Goal: Task Accomplishment & Management: Manage account settings

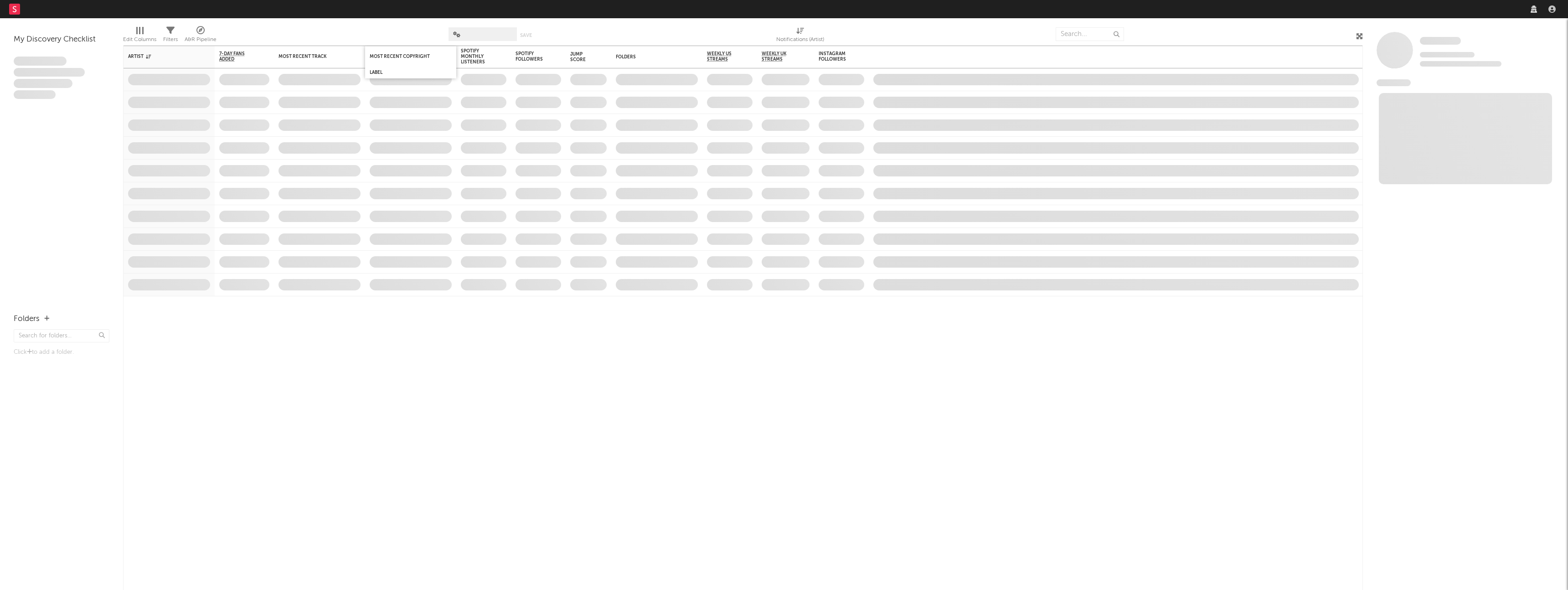
select select "recorded_music"
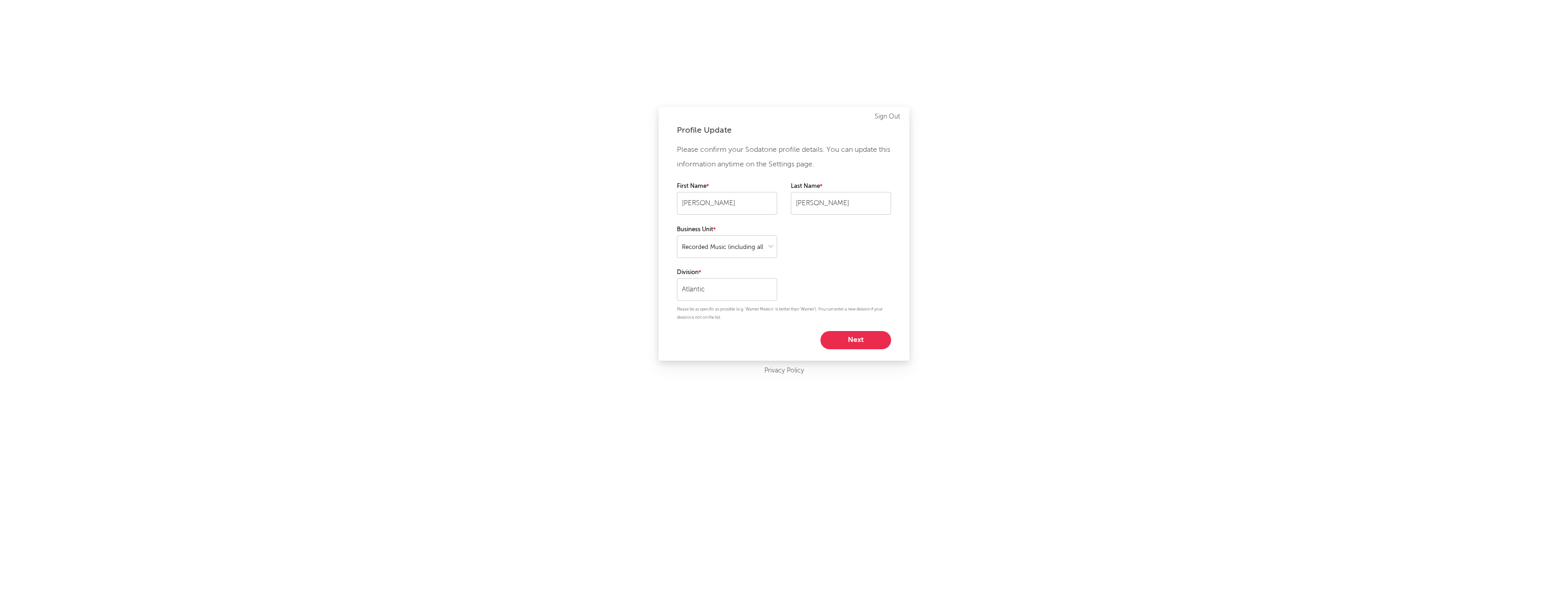
click at [840, 324] on div "Please confirm your Sodatone profile details. You can update this information a…" at bounding box center [784, 246] width 214 height 207
click at [841, 334] on button "Next" at bounding box center [856, 341] width 71 height 19
select select "anr_research"
select select "director_vp"
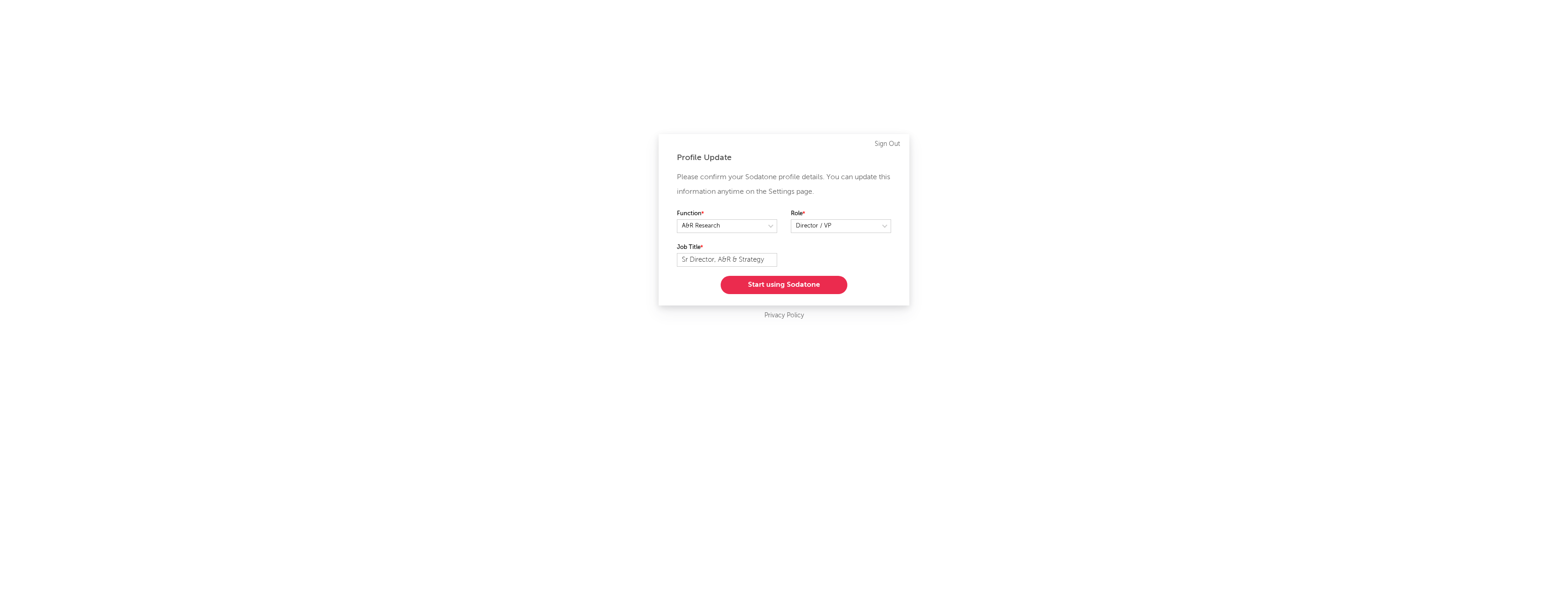
click at [809, 286] on button "Start using Sodatone" at bounding box center [784, 285] width 127 height 19
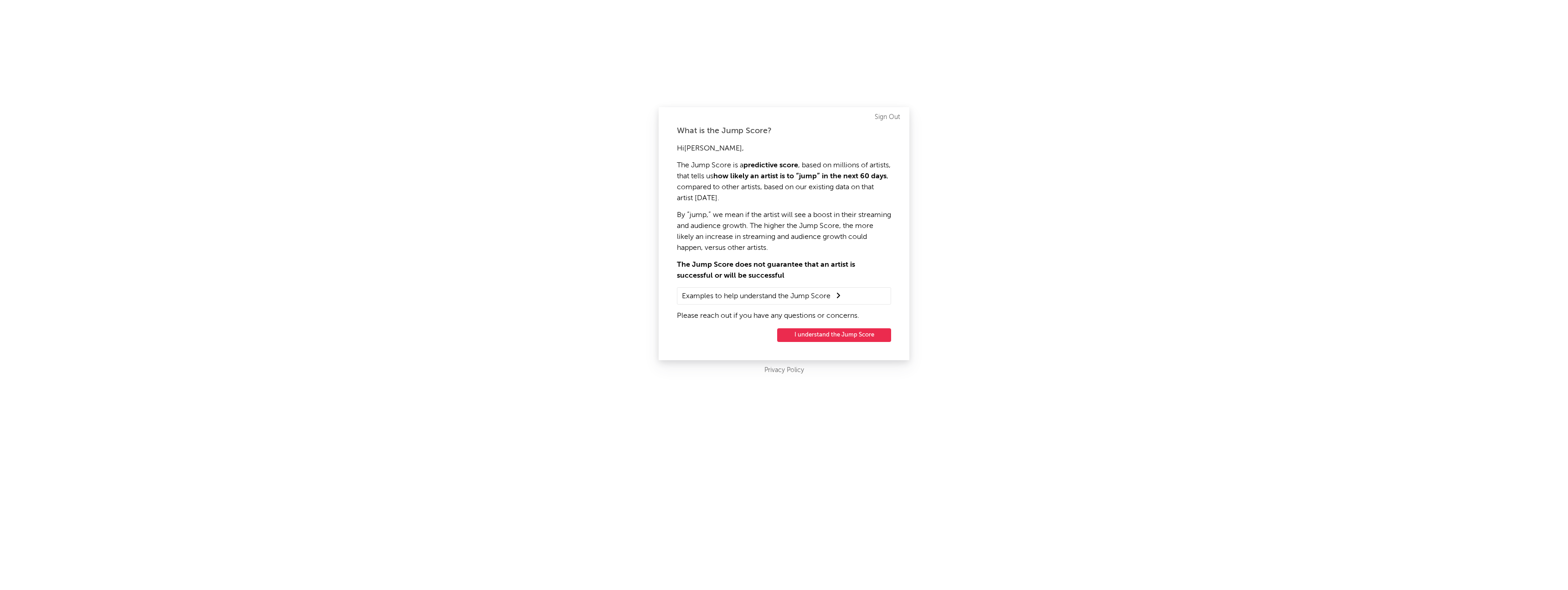
click at [821, 336] on button "I understand the Jump Score" at bounding box center [834, 335] width 114 height 14
